Goal: Communication & Community: Answer question/provide support

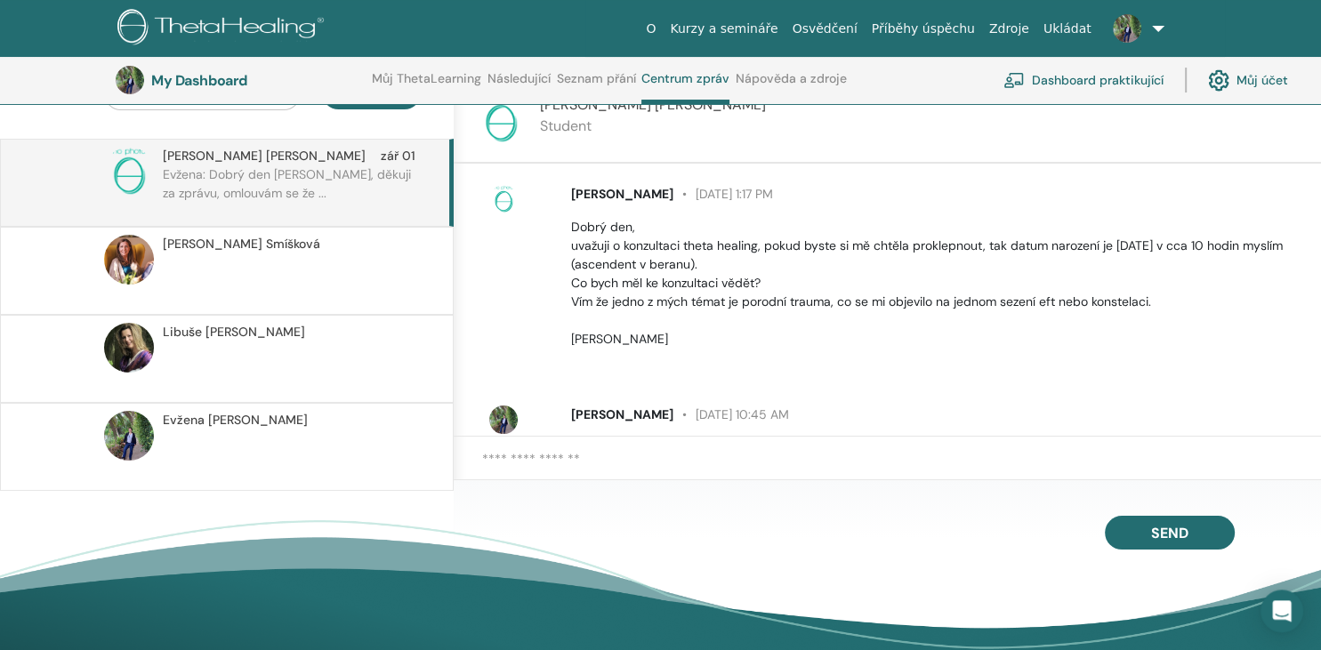
scroll to position [205, 0]
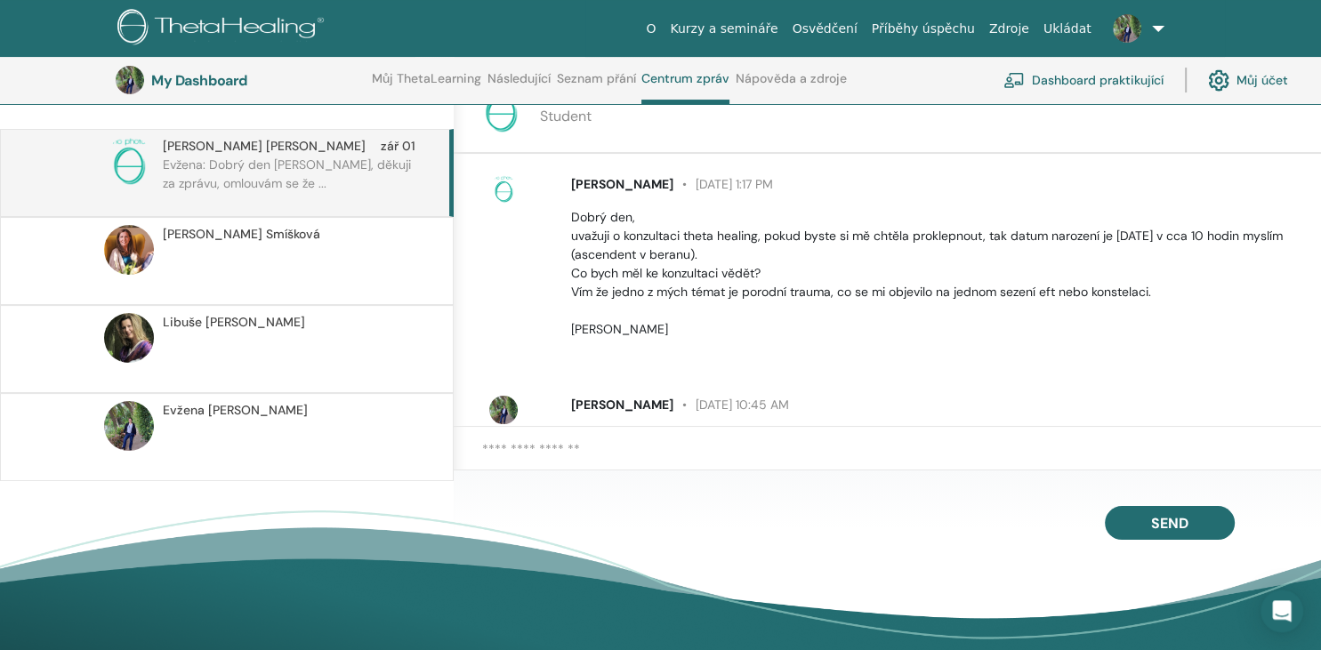
click at [761, 405] on span "[DATE] 10:45 AM" at bounding box center [731, 405] width 116 height 16
click at [609, 404] on span "[PERSON_NAME]" at bounding box center [622, 405] width 102 height 16
click at [858, 404] on p "[PERSON_NAME] [DATE] 10:45 AM" at bounding box center [935, 405] width 729 height 19
click at [615, 406] on span "[PERSON_NAME]" at bounding box center [622, 405] width 102 height 16
click at [245, 409] on span "[PERSON_NAME]" at bounding box center [235, 410] width 145 height 19
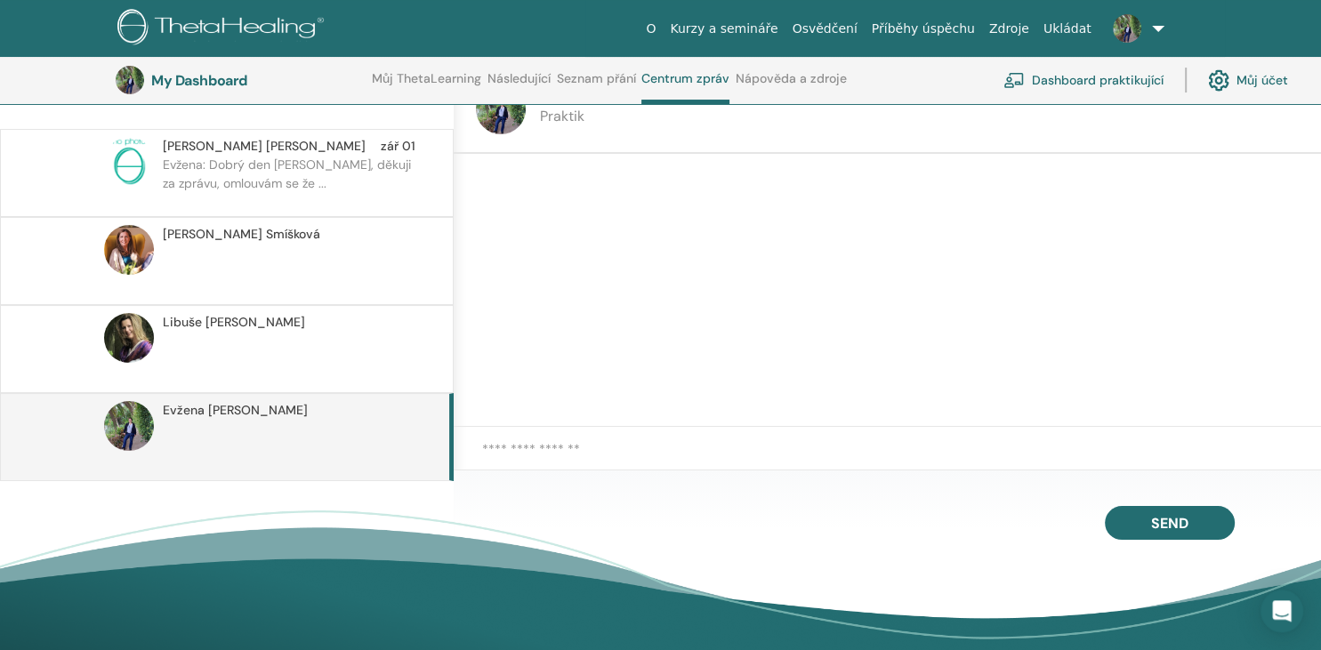
click at [188, 168] on p "Evžena: Dobrý den [PERSON_NAME], děkuji za zprávu, omlouvám se že ..." at bounding box center [292, 182] width 258 height 53
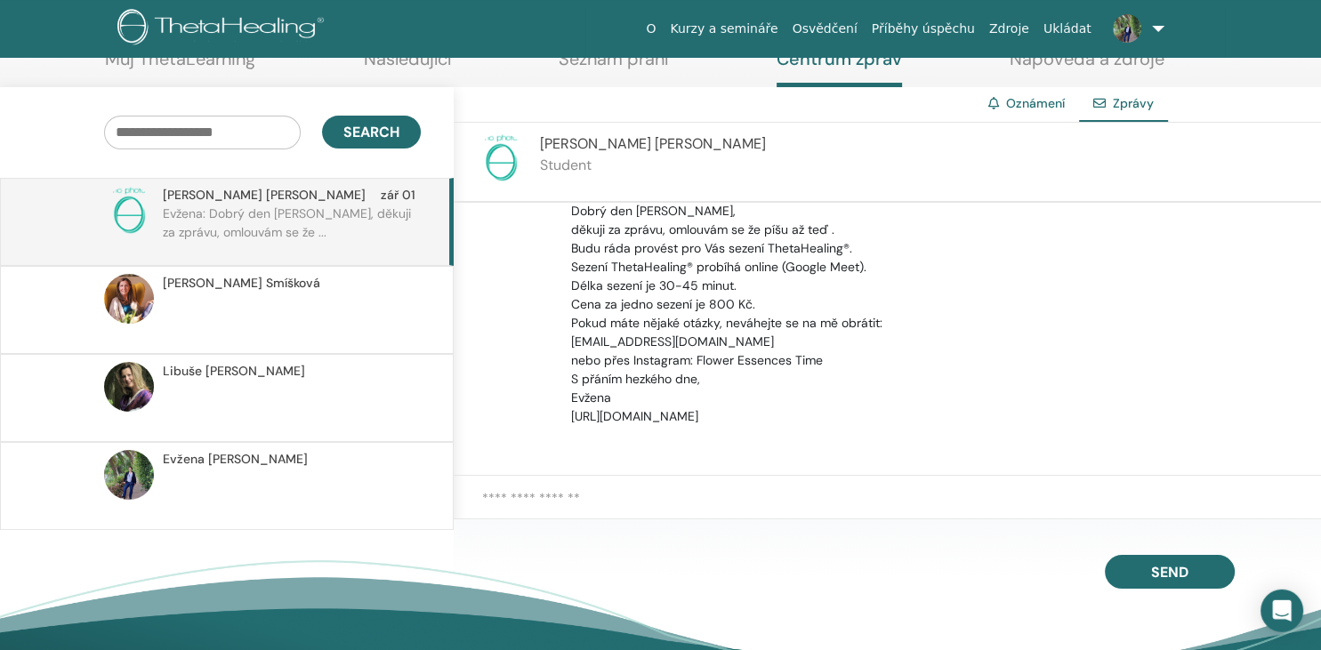
scroll to position [59, 0]
